Goal: Information Seeking & Learning: Find specific fact

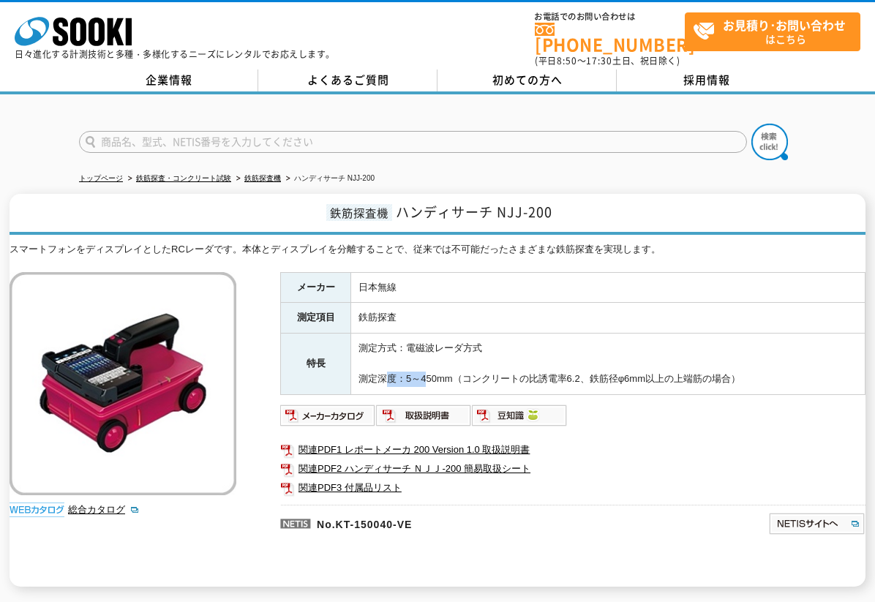
drag, startPoint x: 386, startPoint y: 374, endPoint x: 424, endPoint y: 371, distance: 38.2
click at [424, 371] on td "測定方式：電磁波レーダ方式 測定深度：5～450mm（コンクリートの比誘電率6.2、鉄筋径φ6mm以上の上端筋の場合）" at bounding box center [608, 364] width 514 height 61
drag, startPoint x: 406, startPoint y: 372, endPoint x: 437, endPoint y: 372, distance: 30.7
click at [437, 372] on td "測定方式：電磁波レーダ方式 測定深度：5～450mm（コンクリートの比誘電率6.2、鉄筋径φ6mm以上の上端筋の場合）" at bounding box center [608, 364] width 514 height 61
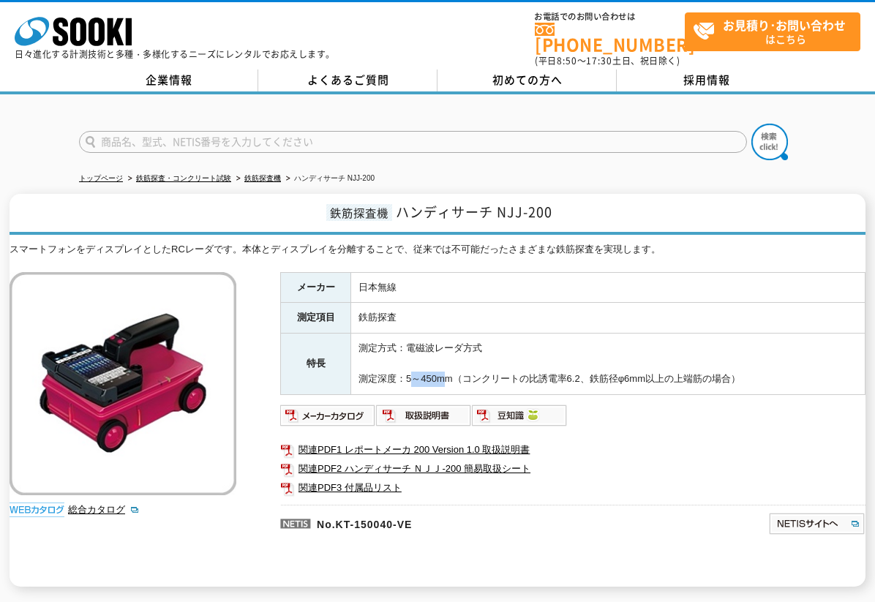
click at [437, 372] on td "測定方式：電磁波レーダ方式 測定深度：5～450mm（コンクリートの比誘電率6.2、鉄筋径φ6mm以上の上端筋の場合）" at bounding box center [608, 364] width 514 height 61
drag, startPoint x: 430, startPoint y: 372, endPoint x: 458, endPoint y: 372, distance: 27.8
click at [458, 372] on td "測定方式：電磁波レーダ方式 測定深度：5～450mm（コンクリートの比誘電率6.2、鉄筋径φ6mm以上の上端筋の場合）" at bounding box center [608, 364] width 514 height 61
drag, startPoint x: 419, startPoint y: 369, endPoint x: 461, endPoint y: 370, distance: 42.5
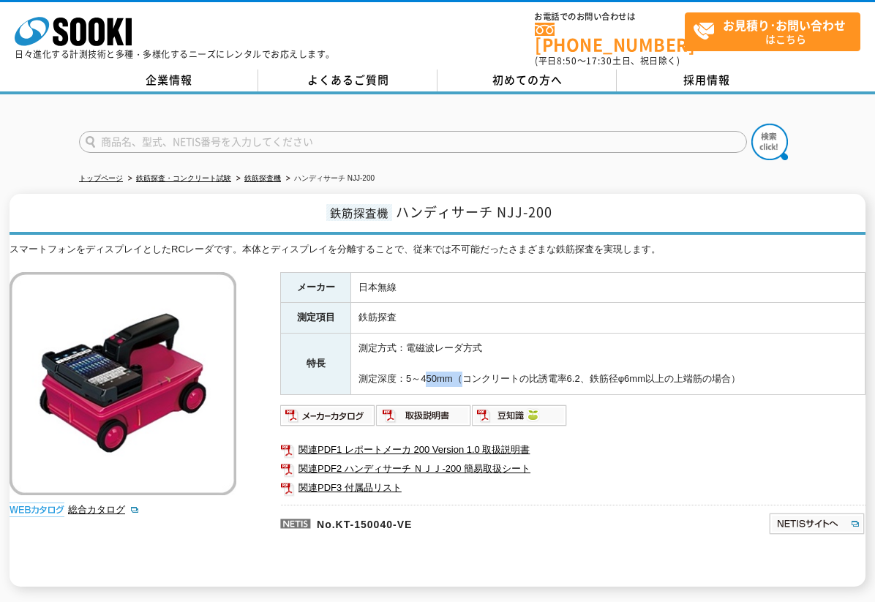
click at [461, 370] on td "測定方式：電磁波レーダ方式 測定深度：5～450mm（コンクリートの比誘電率6.2、鉄筋径φ6mm以上の上端筋の場合）" at bounding box center [608, 364] width 514 height 61
